Goal: Obtain resource: Obtain resource

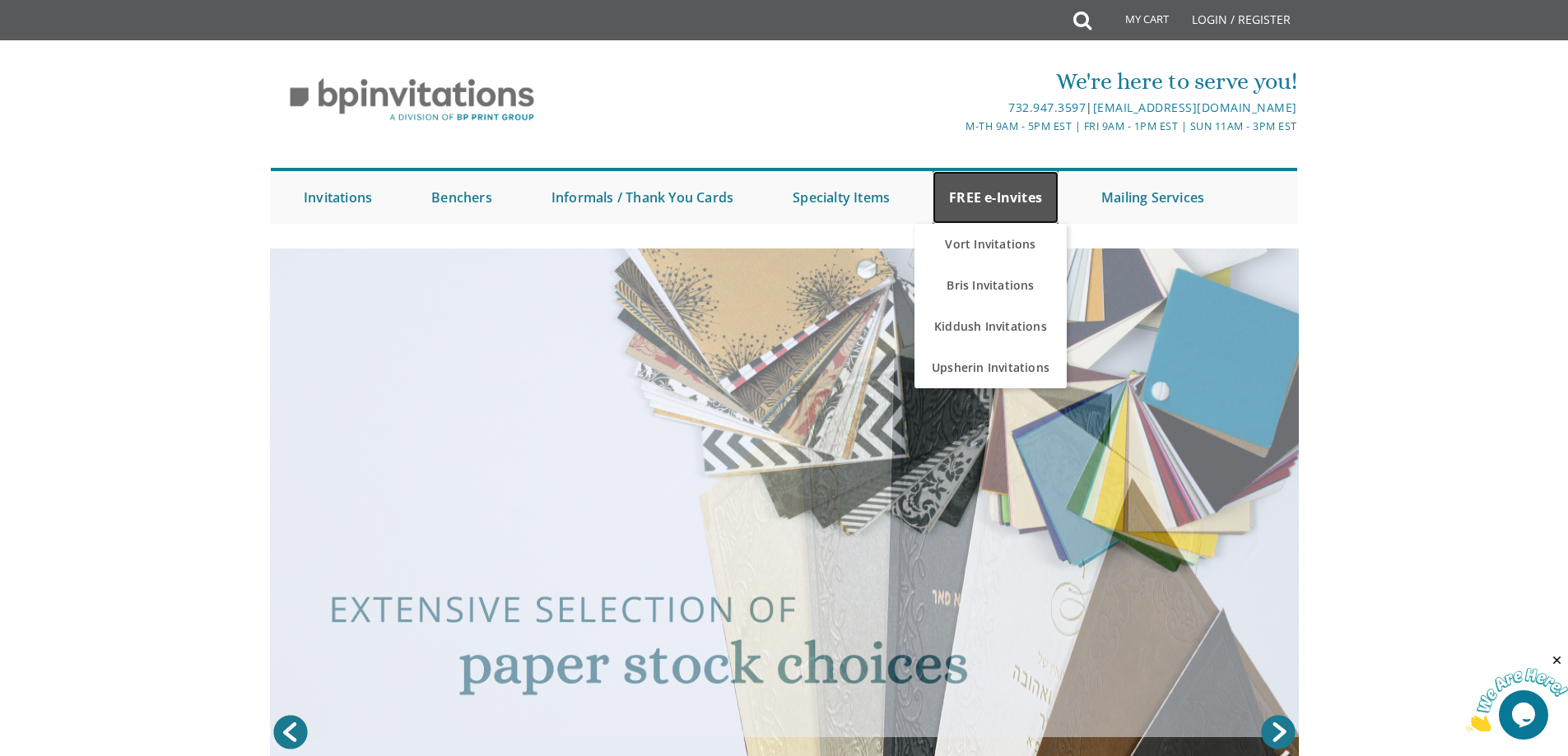
click at [974, 189] on link "FREE e-Invites" at bounding box center [996, 197] width 126 height 52
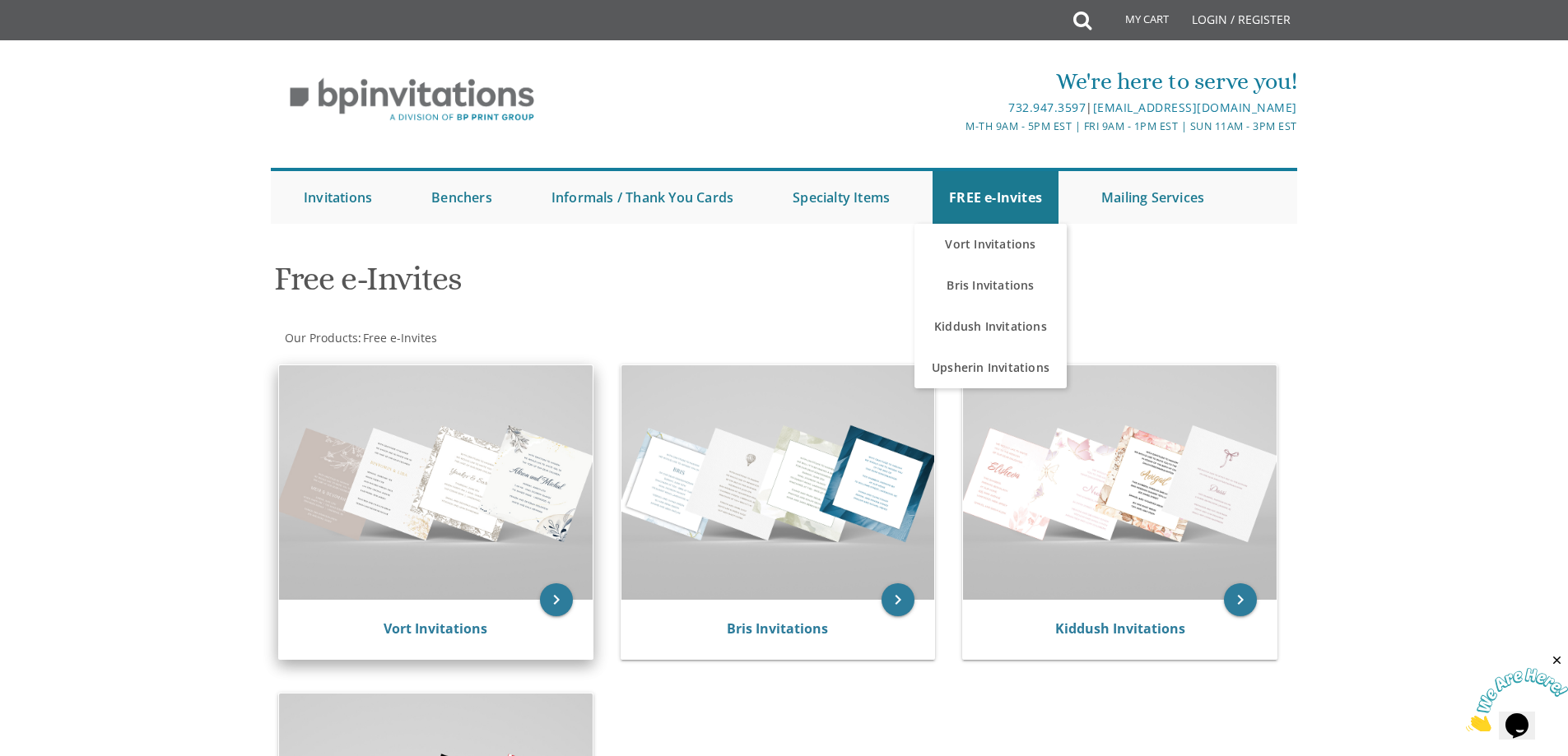
click at [466, 532] on img at bounding box center [436, 483] width 313 height 235
click at [555, 596] on icon "keyboard_arrow_right" at bounding box center [556, 599] width 33 height 33
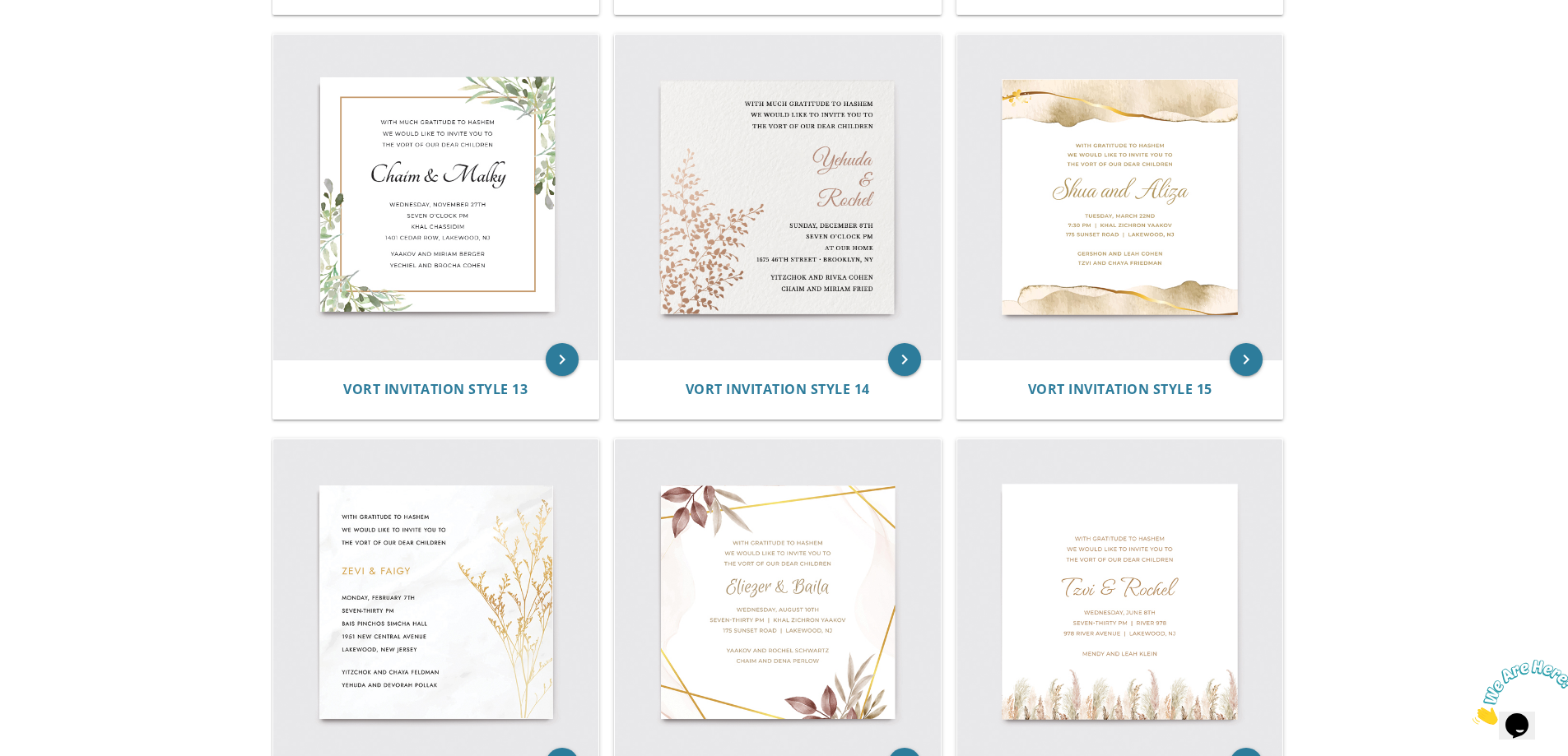
scroll to position [1968, 0]
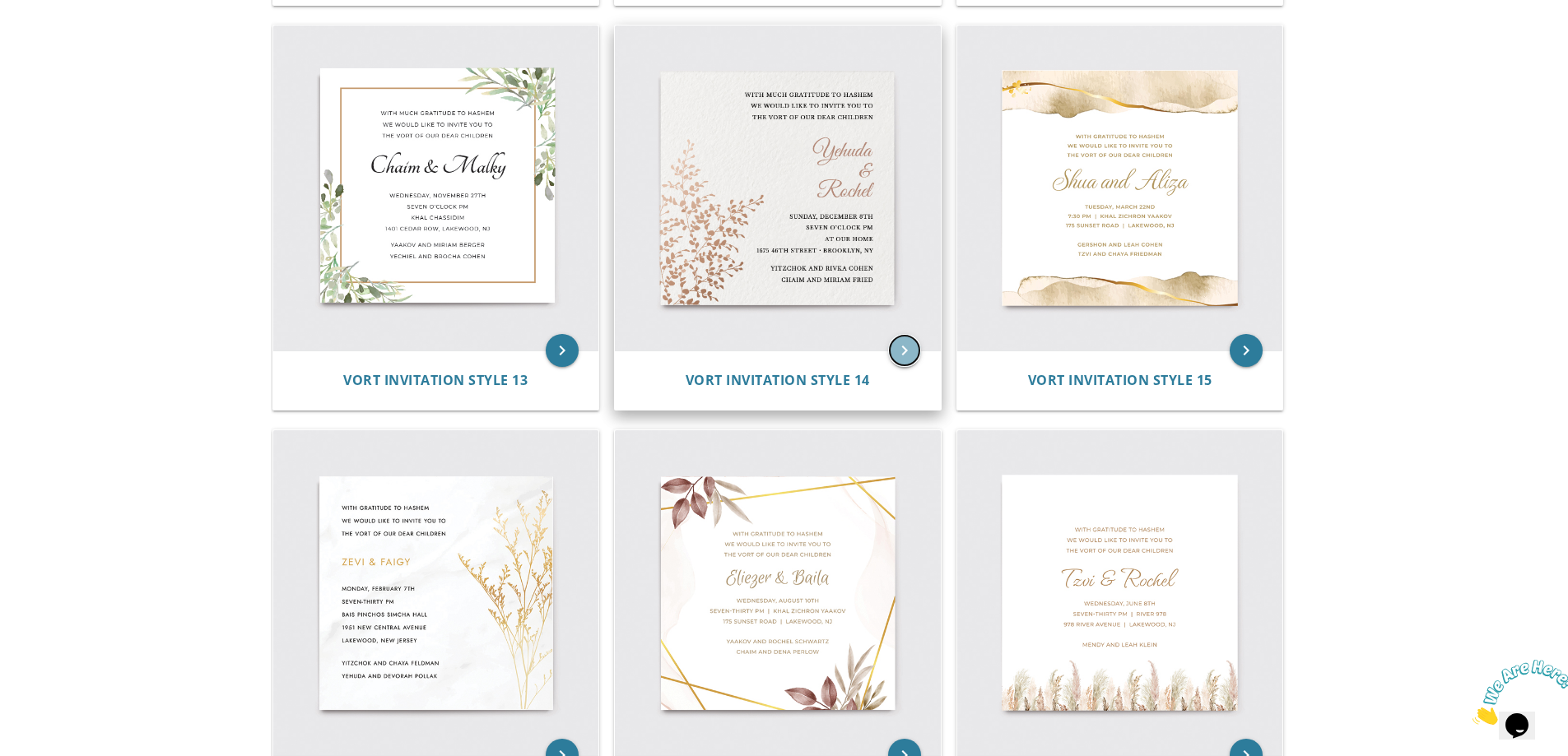
click at [894, 340] on icon "keyboard_arrow_right" at bounding box center [904, 350] width 33 height 33
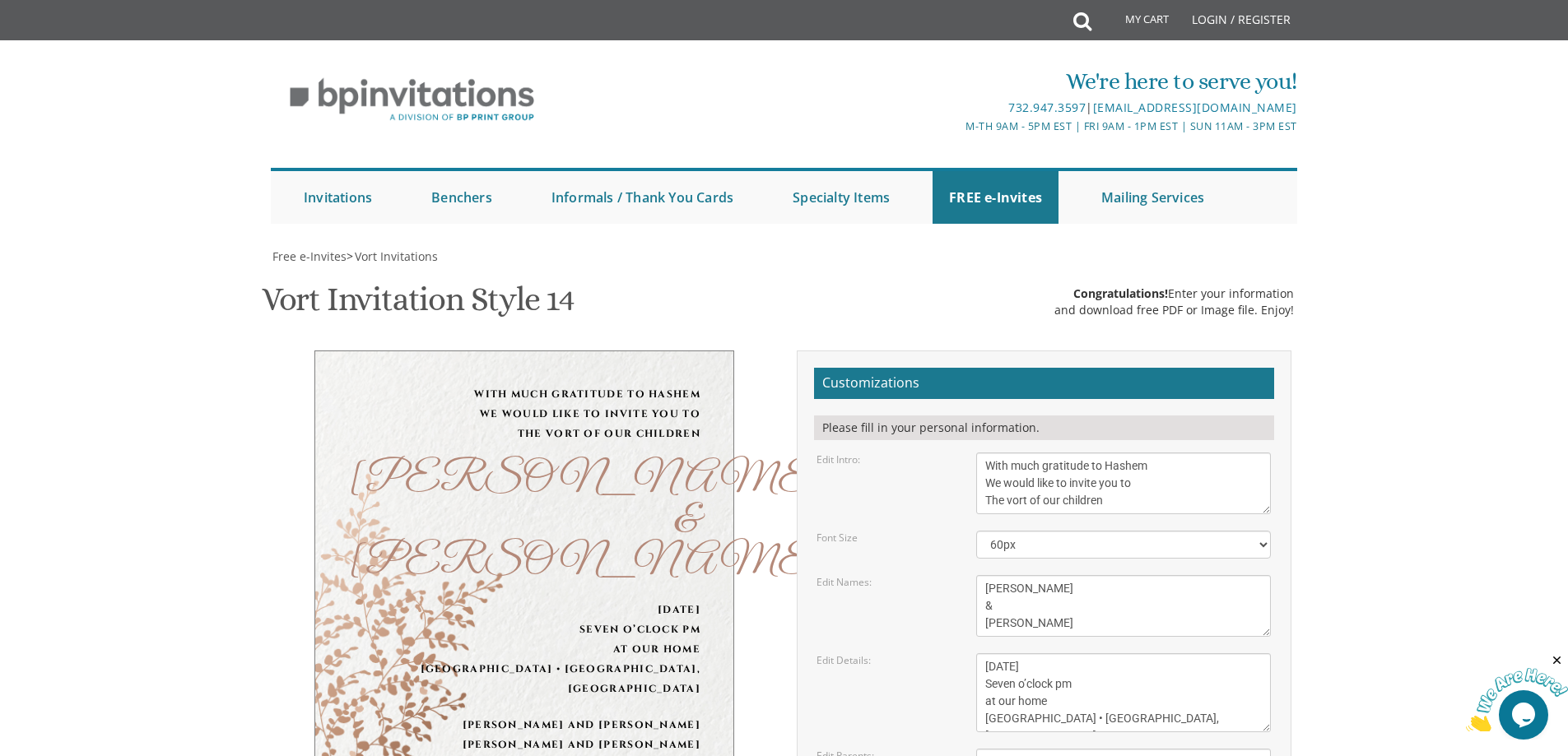
scroll to position [249, 0]
drag, startPoint x: 1018, startPoint y: 342, endPoint x: 986, endPoint y: 344, distance: 32.1
click at [986, 575] on textarea "Yehuda & Rochel" at bounding box center [1123, 606] width 295 height 61
drag, startPoint x: 1022, startPoint y: 374, endPoint x: 989, endPoint y: 377, distance: 33.1
click at [989, 575] on textarea "Yehuda & Rochel" at bounding box center [1123, 606] width 295 height 61
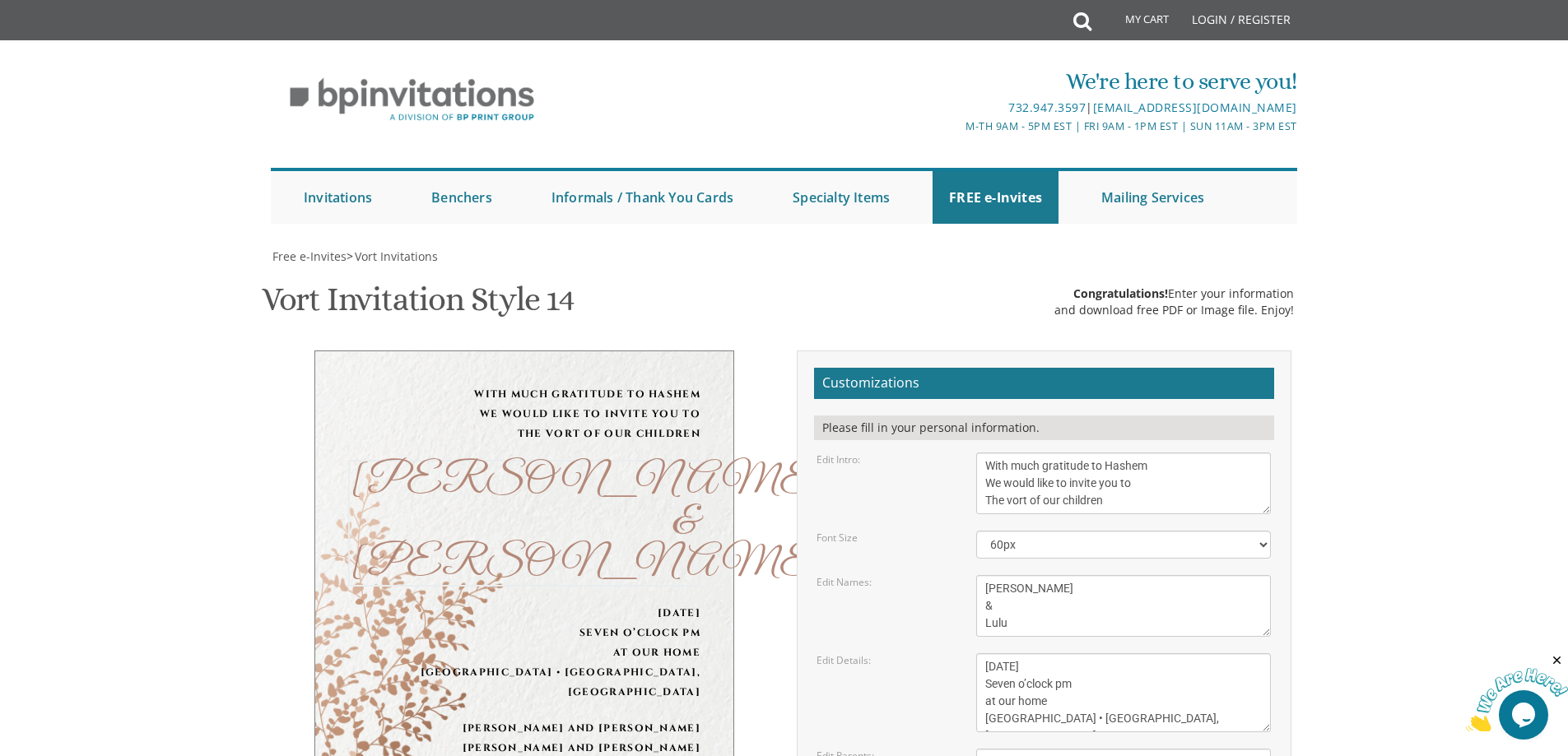
type textarea "Ronnie & Lulu"
click at [1006, 654] on textarea "Sunday, December 8th Seven o’clock pm at our home 1675 46th street • Brooklyn, …" at bounding box center [1123, 693] width 295 height 79
drag, startPoint x: 1034, startPoint y: 418, endPoint x: 1103, endPoint y: 421, distance: 69.1
click at [1103, 654] on textarea "Sunday, December 8th Seven o’clock pm at our home 1675 46th street • Brooklyn, …" at bounding box center [1123, 693] width 295 height 79
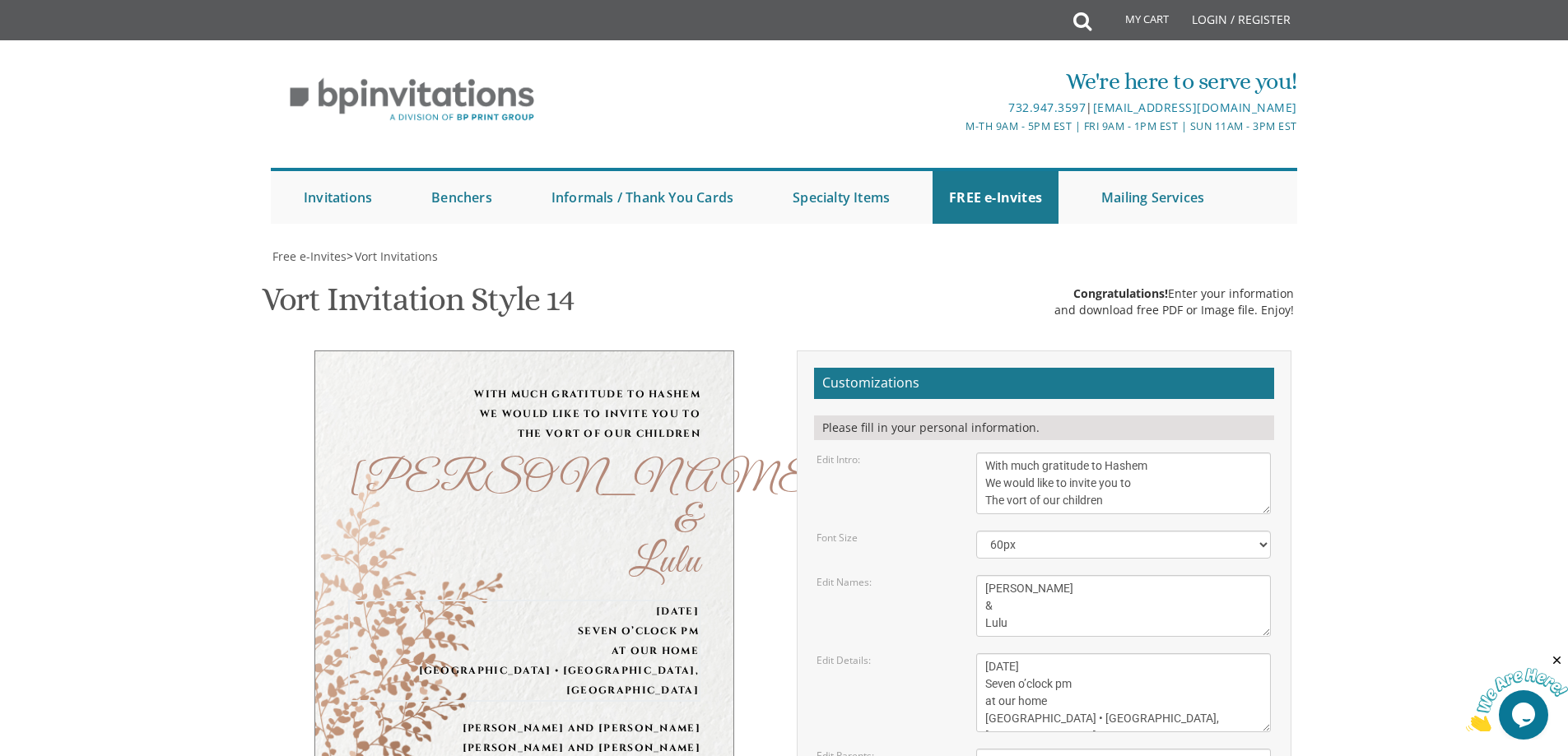
type textarea "Monday, September 29th Seven o’clock pm at our home 1675 46th street • Brooklyn…"
click at [996, 749] on textarea "Yitzchok and Rivka Cohen Chaim and Miriam Fried" at bounding box center [1123, 771] width 295 height 44
click at [1052, 749] on textarea "Yitzchok and Rivka Cohen Chaim and Miriam Fried" at bounding box center [1123, 771] width 295 height 44
drag, startPoint x: 1047, startPoint y: 516, endPoint x: 1107, endPoint y: 516, distance: 60.0
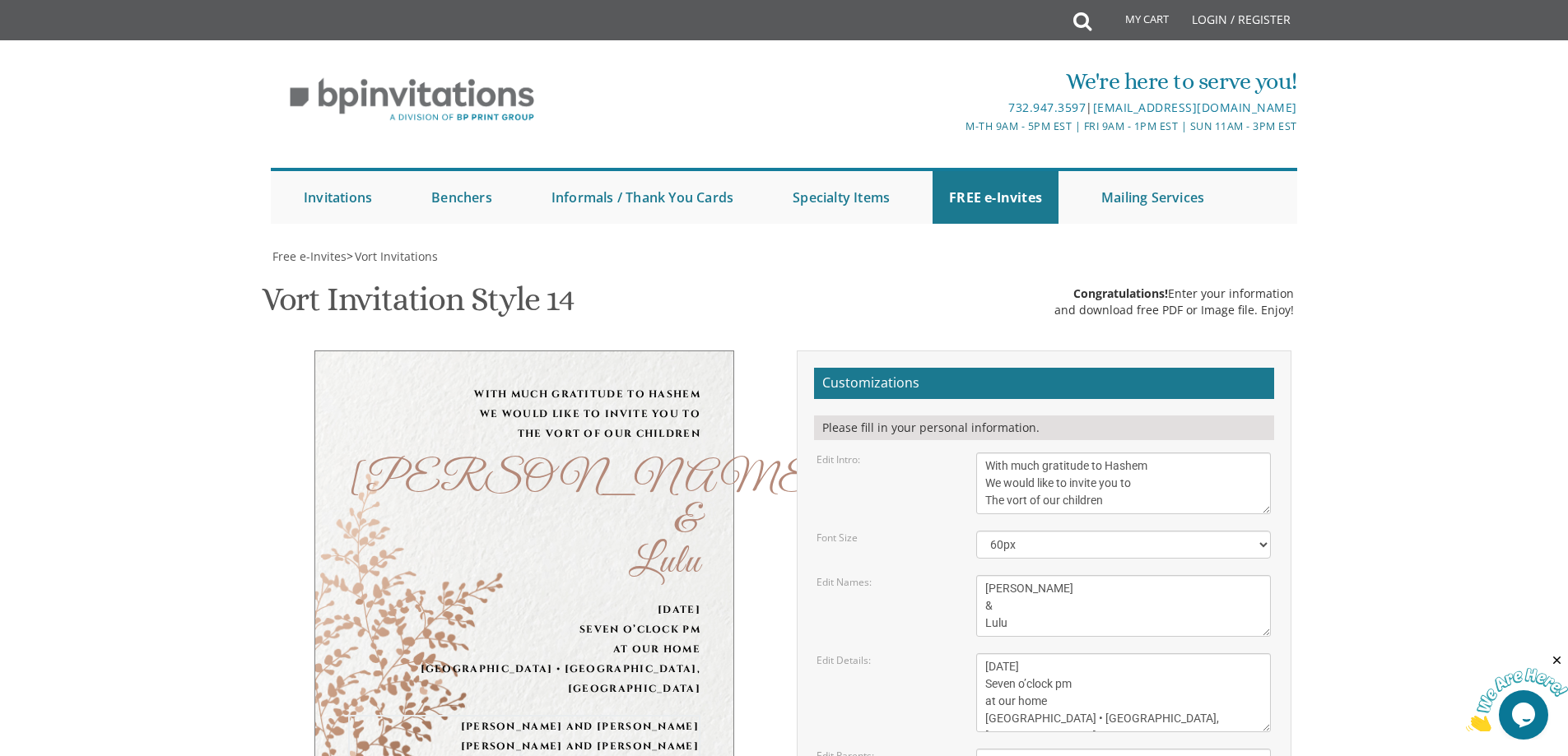
click at [1108, 749] on textarea "Yitzchok and Rivka Cohen Chaim and Miriam Fried" at bounding box center [1123, 771] width 295 height 44
drag, startPoint x: 1109, startPoint y: 530, endPoint x: 987, endPoint y: 535, distance: 122.1
click at [987, 749] on textarea "Yitzchok and Rivka Cohen Chaim and Miriam Fried" at bounding box center [1123, 771] width 295 height 44
type textarea "Eliyahu and Rosette Tobal Rachamim and Sherri Ashkenazi"
drag, startPoint x: 1018, startPoint y: 438, endPoint x: 1054, endPoint y: 438, distance: 36.0
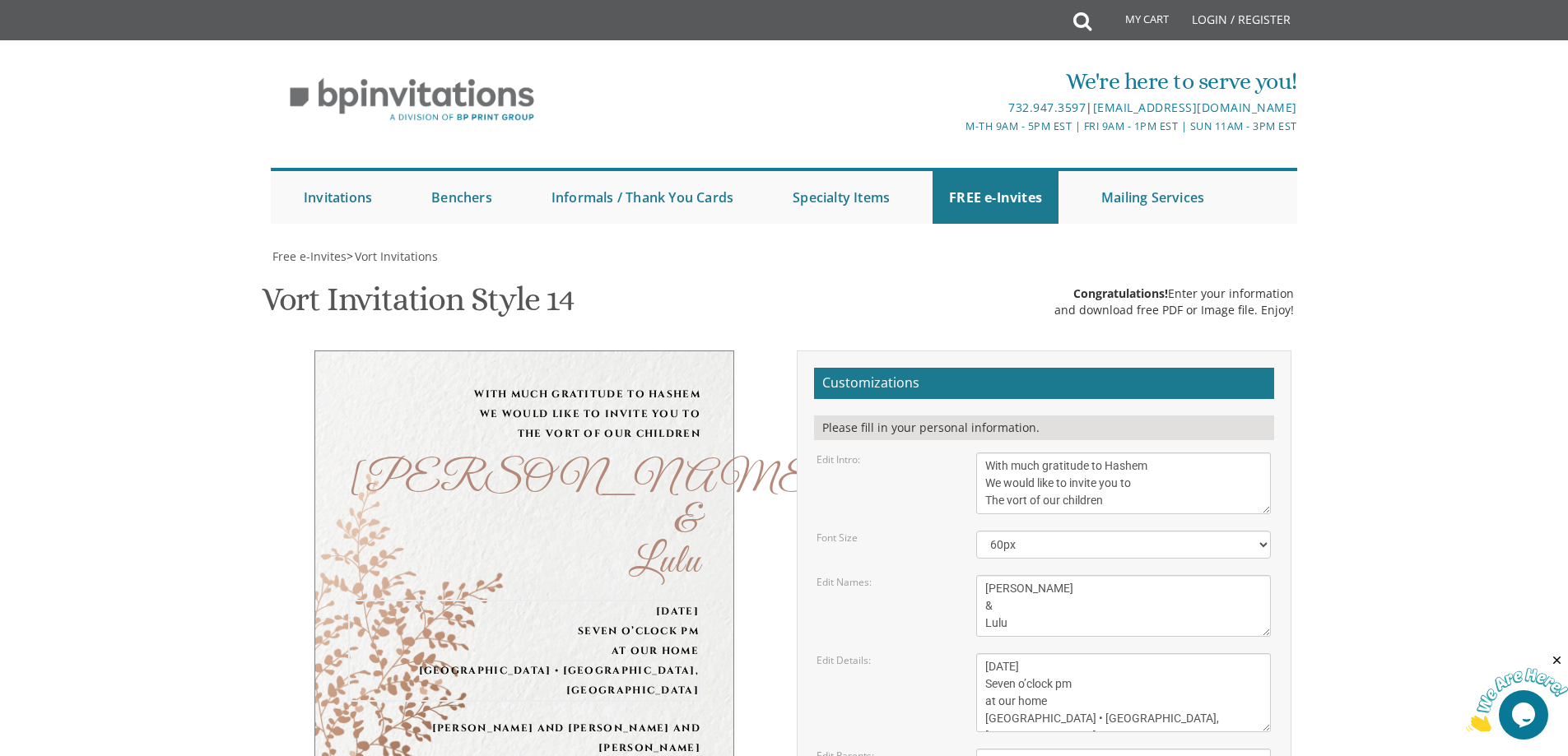
click at [1054, 654] on textarea "Sunday, December 8th Seven o’clock pm at our home 1675 46th street • Brooklyn, …" at bounding box center [1123, 693] width 295 height 79
click at [1047, 654] on textarea "Sunday, December 8th Seven o’clock pm at our home 1675 46th street • Brooklyn, …" at bounding box center [1123, 693] width 295 height 79
click at [1048, 575] on textarea "Yehuda & Rochel" at bounding box center [1123, 606] width 295 height 61
click at [1029, 654] on textarea "Sunday, December 8th Seven o’clock pm at our home 1675 46th street • Brooklyn, …" at bounding box center [1123, 693] width 295 height 79
drag, startPoint x: 986, startPoint y: 454, endPoint x: 1047, endPoint y: 456, distance: 61.0
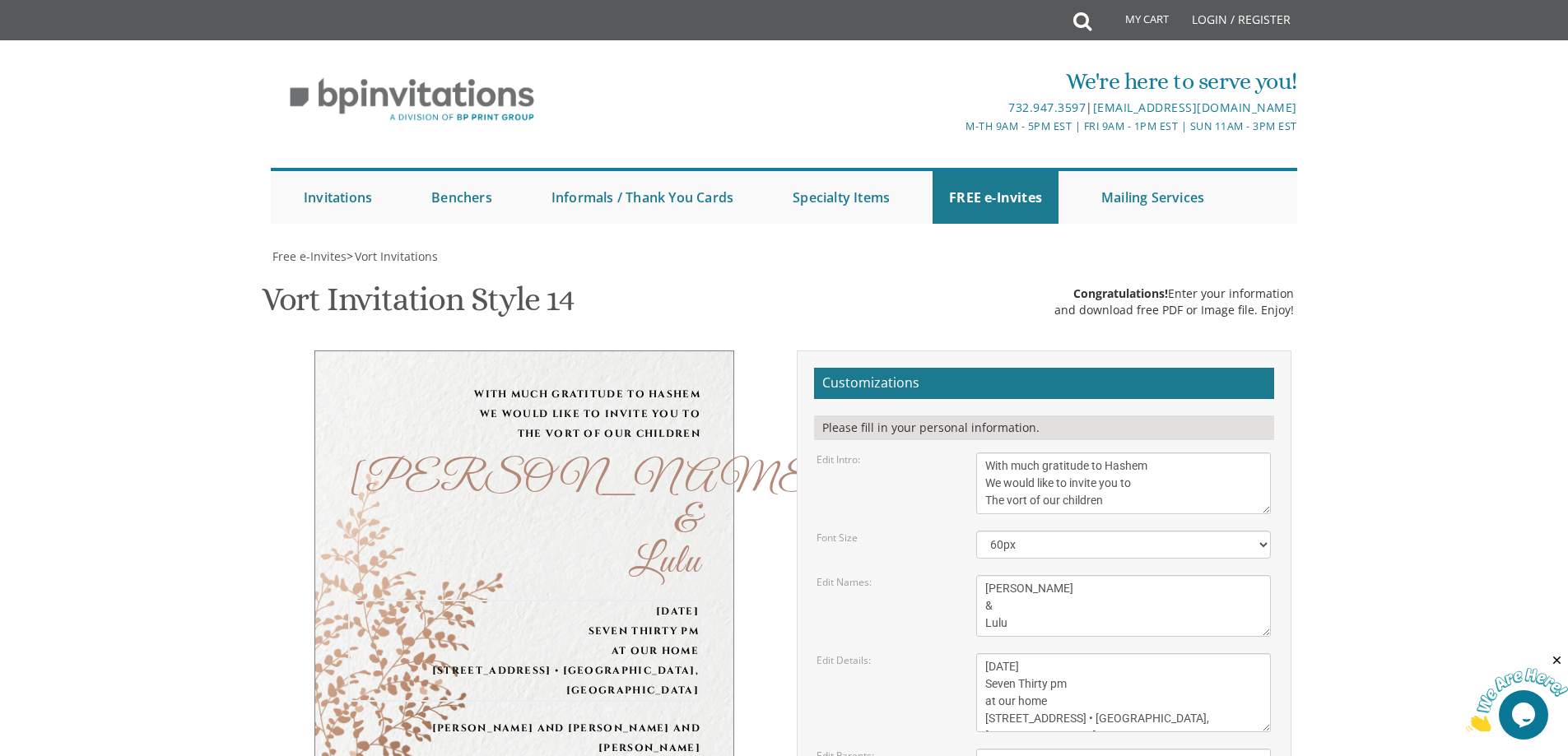
click at [1047, 654] on textarea "Sunday, December 8th Seven o’clock pm at our home 1675 46th street • Brooklyn, …" at bounding box center [1123, 693] width 295 height 79
drag, startPoint x: 1067, startPoint y: 471, endPoint x: 987, endPoint y: 476, distance: 80.2
click at [987, 654] on textarea "Sunday, December 8th Seven o’clock pm at our home 1675 46th street • Brooklyn, …" at bounding box center [1123, 693] width 295 height 79
click at [1126, 654] on textarea "Sunday, December 8th Seven o’clock pm at our home 1675 46th street • Brooklyn, …" at bounding box center [1123, 693] width 295 height 79
click at [1080, 654] on textarea "Sunday, December 8th Seven o’clock pm at our home 1675 46th street • Brooklyn, …" at bounding box center [1123, 693] width 295 height 79
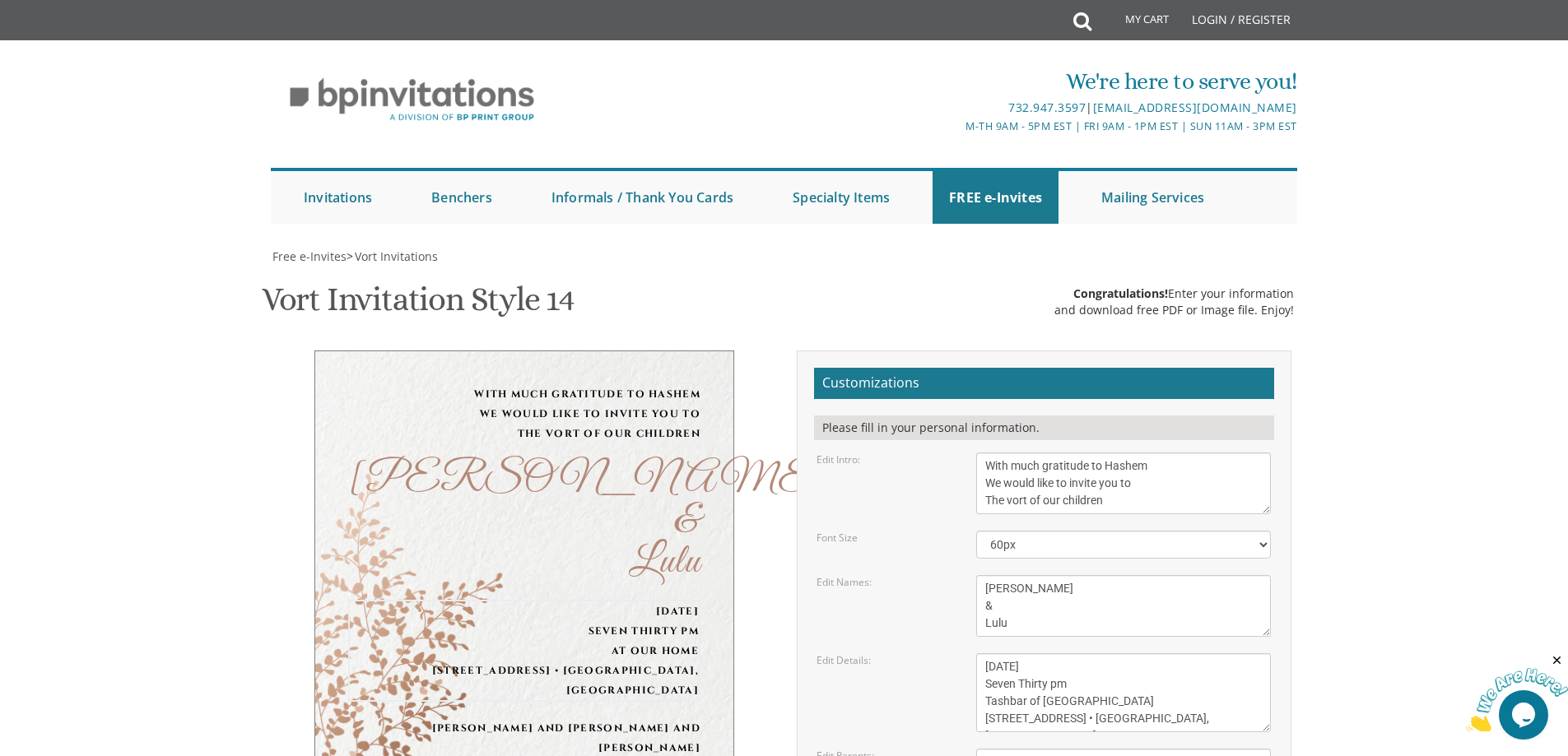
click at [1080, 654] on textarea "Sunday, December 8th Seven o’clock pm at our home 1675 46th street • Brooklyn, …" at bounding box center [1123, 693] width 295 height 79
type textarea "Monday, September 29th Seven Thirty pm Tashbar of Lakewood 82 Oak Street • Lake…"
click at [1144, 453] on textarea "With much gratitude to Hashem We would like to invite you to The vort of our ch…" at bounding box center [1123, 483] width 295 height 61
click at [1014, 453] on textarea "With much gratitude to Hashem We would like to invite you to The vort of our ch…" at bounding box center [1123, 483] width 295 height 61
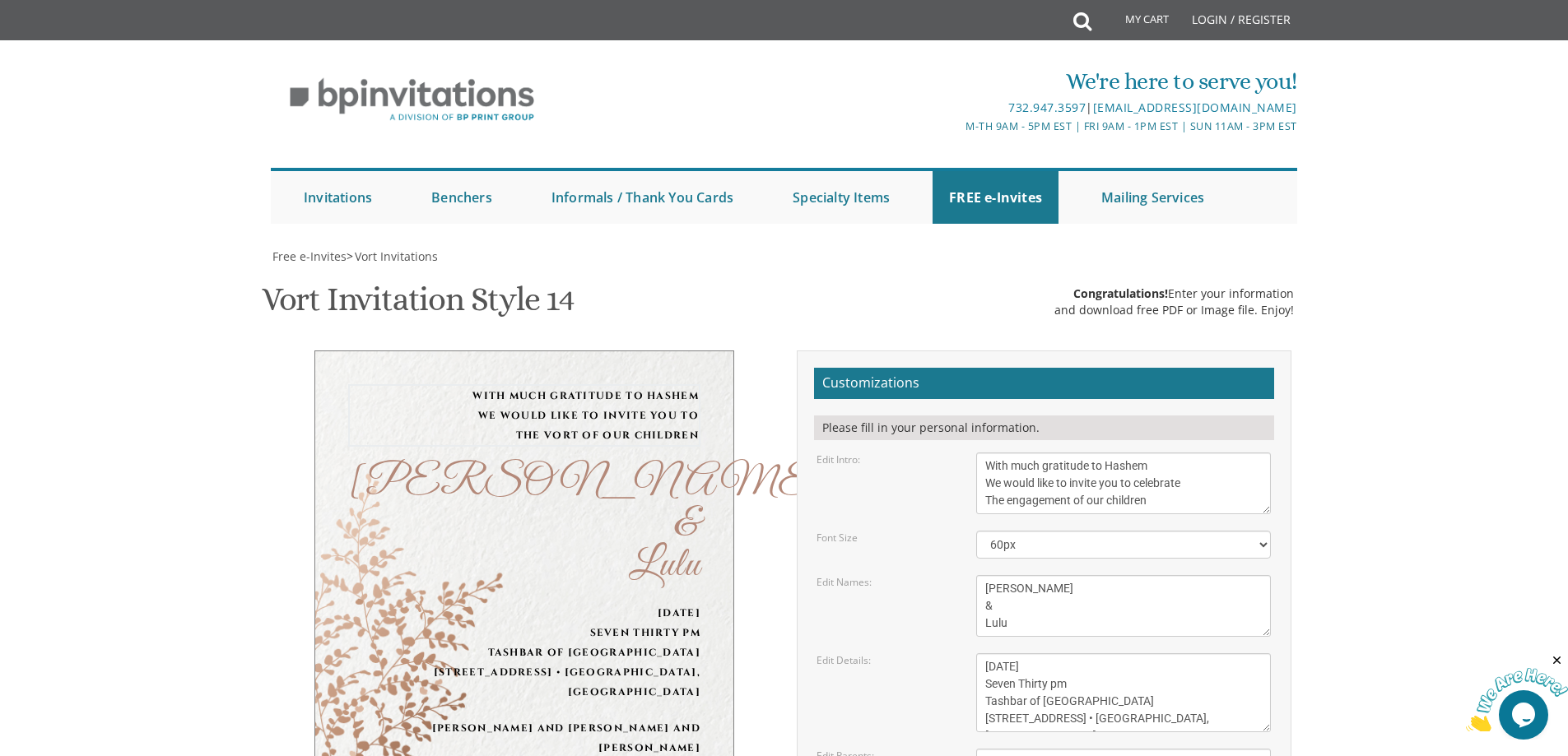
click at [1027, 575] on textarea "Yehuda & Rochel" at bounding box center [1123, 606] width 295 height 61
drag, startPoint x: 985, startPoint y: 237, endPoint x: 1135, endPoint y: 238, distance: 150.0
click at [1135, 453] on textarea "With much gratitude to Hashem We would like to invite you to The vort of our ch…" at bounding box center [1123, 483] width 295 height 61
click at [1136, 453] on textarea "With much gratitude to Hashem We would like to invite you to The vort of our ch…" at bounding box center [1123, 483] width 295 height 61
click at [1065, 654] on textarea "Sunday, December 8th Seven o’clock pm at our home 1675 46th street • Brooklyn, …" at bounding box center [1123, 693] width 295 height 79
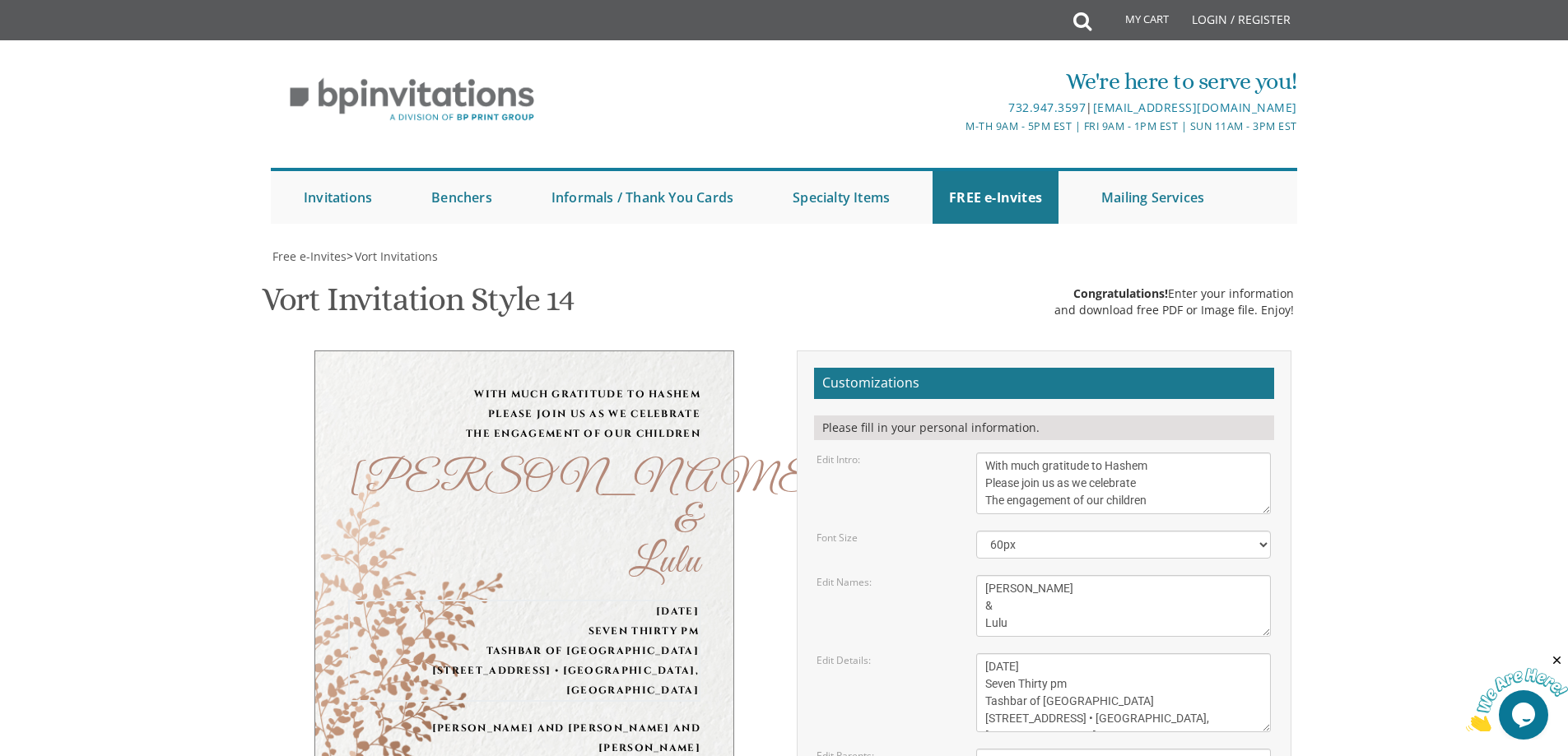
click at [1111, 453] on textarea "With much gratitude to Hashem We would like to invite you to The vort of our ch…" at bounding box center [1123, 483] width 295 height 61
type textarea "With much gratitude to Hashem Please join us as we celebrate The engagement of …"
click at [1115, 654] on textarea "Sunday, December 8th Seven o’clock pm at our home 1675 46th street • Brooklyn, …" at bounding box center [1123, 693] width 295 height 79
click at [1182, 453] on textarea "With much gratitude to Hashem We would like to invite you to The vort of our ch…" at bounding box center [1123, 483] width 295 height 61
click at [1019, 654] on textarea "Sunday, December 8th Seven o’clock pm at our home 1675 46th street • Brooklyn, …" at bounding box center [1123, 693] width 295 height 79
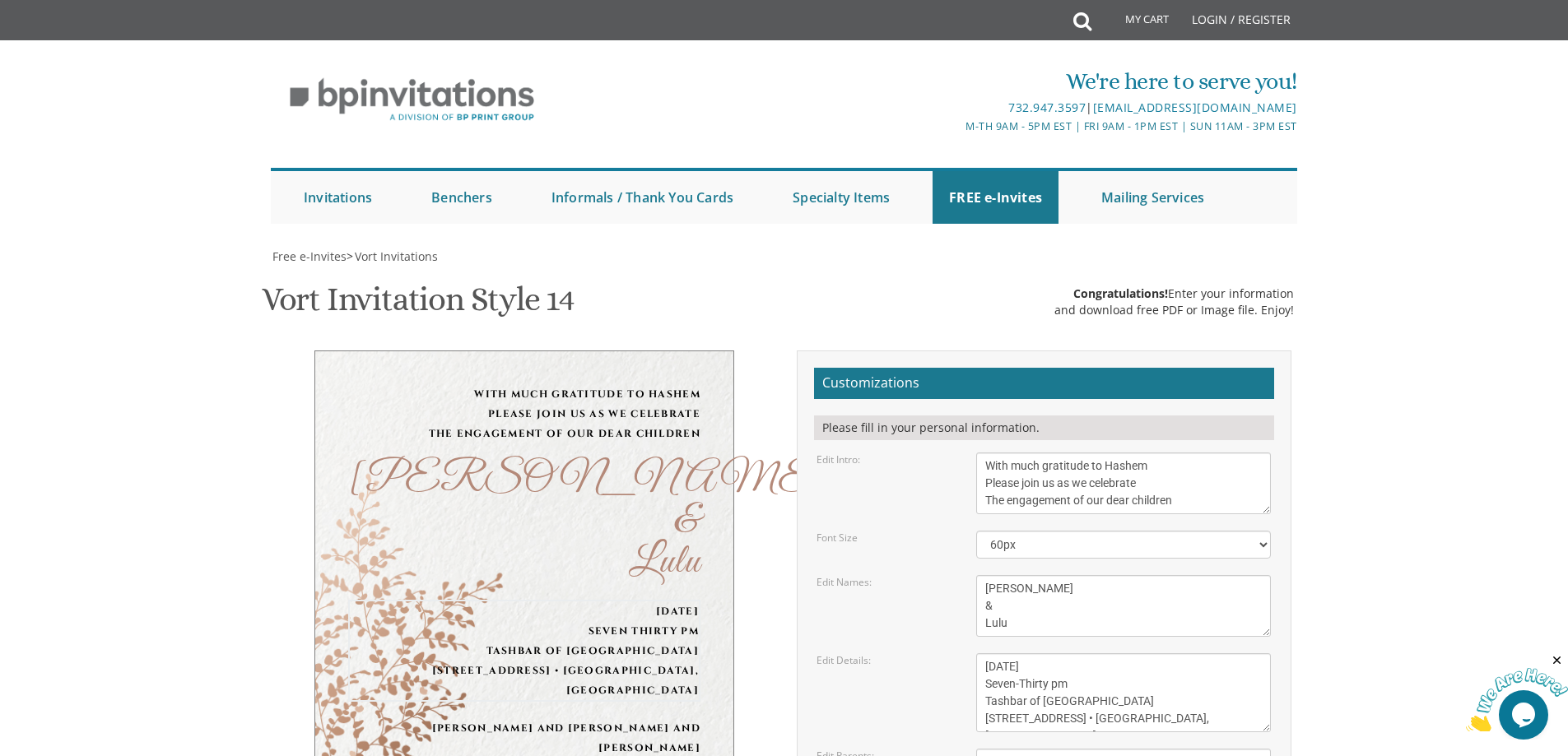
type textarea "Monday, September 29th Seven-Thirty pm Tashbar of Lakewood 82 Oak Street • Lake…"
click at [1084, 453] on textarea "With much gratitude to Hashem We would like to invite you to The vort of our ch…" at bounding box center [1123, 483] width 295 height 61
type input "Raymond.ashkenazi@gmail.com"
